Goal: Find specific page/section: Find specific page/section

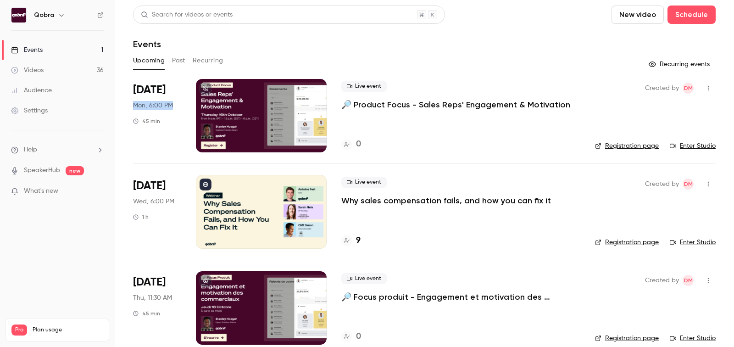
scroll to position [13, 0]
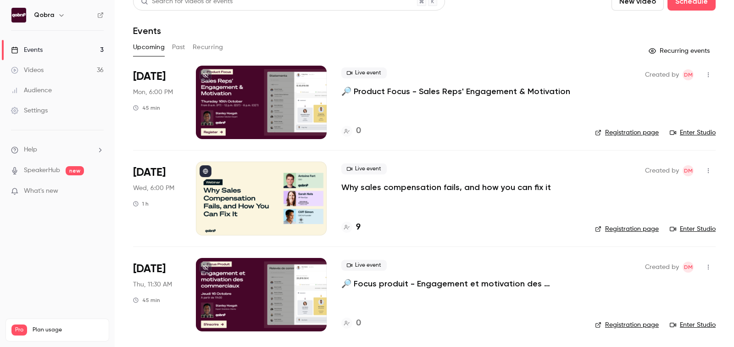
click at [357, 224] on h4 "9" at bounding box center [358, 227] width 5 height 12
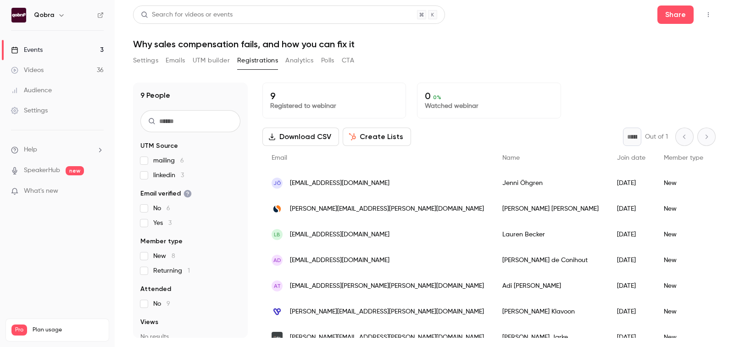
click at [153, 59] on button "Settings" at bounding box center [145, 60] width 25 height 15
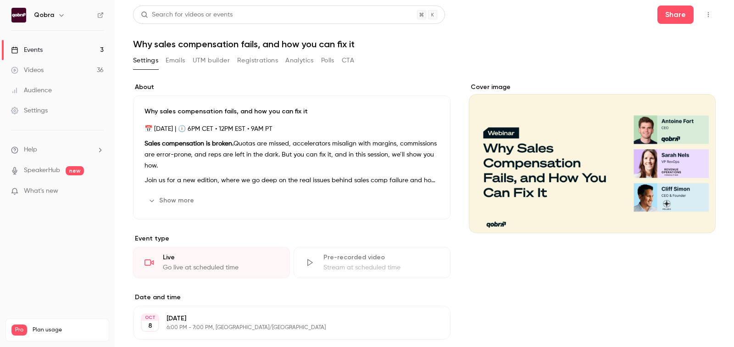
click at [87, 72] on link "Videos 36" at bounding box center [57, 70] width 115 height 20
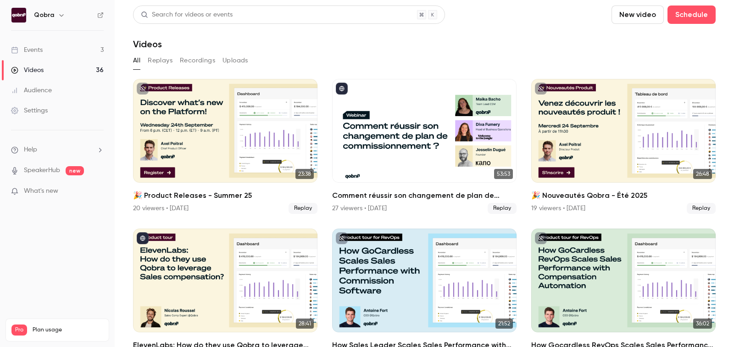
click at [59, 56] on link "Events 3" at bounding box center [57, 50] width 115 height 20
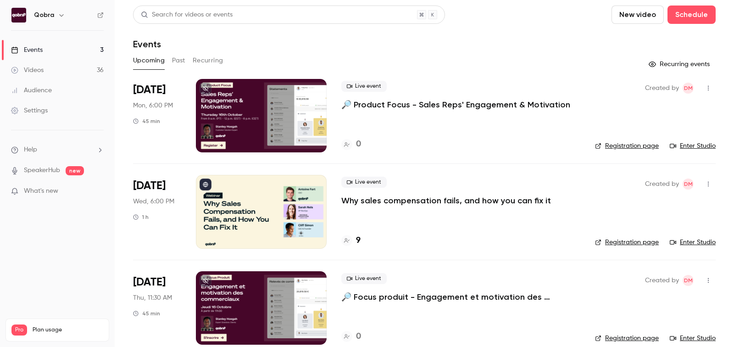
click at [358, 241] on h4 "9" at bounding box center [358, 240] width 5 height 12
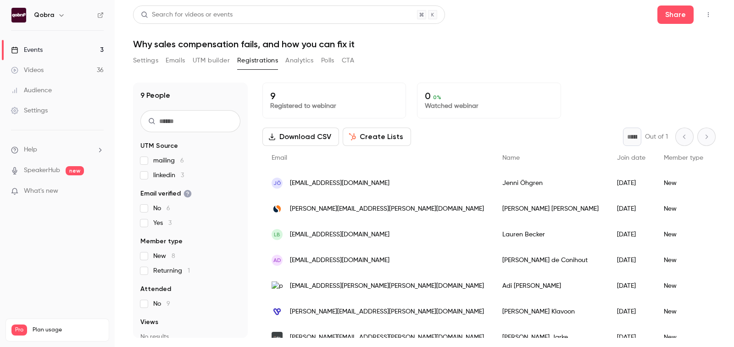
click at [56, 65] on link "Videos 36" at bounding box center [57, 70] width 115 height 20
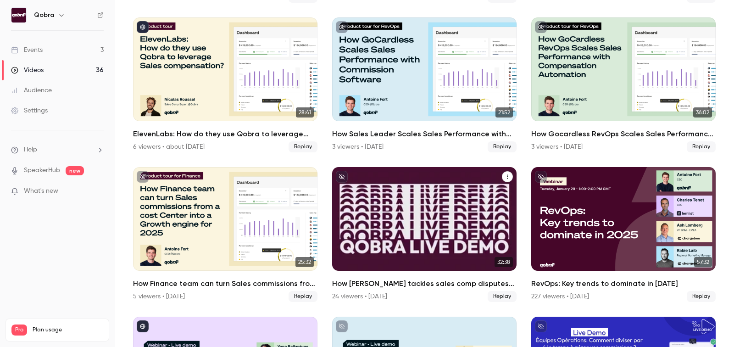
scroll to position [294, 0]
